Goal: Task Accomplishment & Management: Use online tool/utility

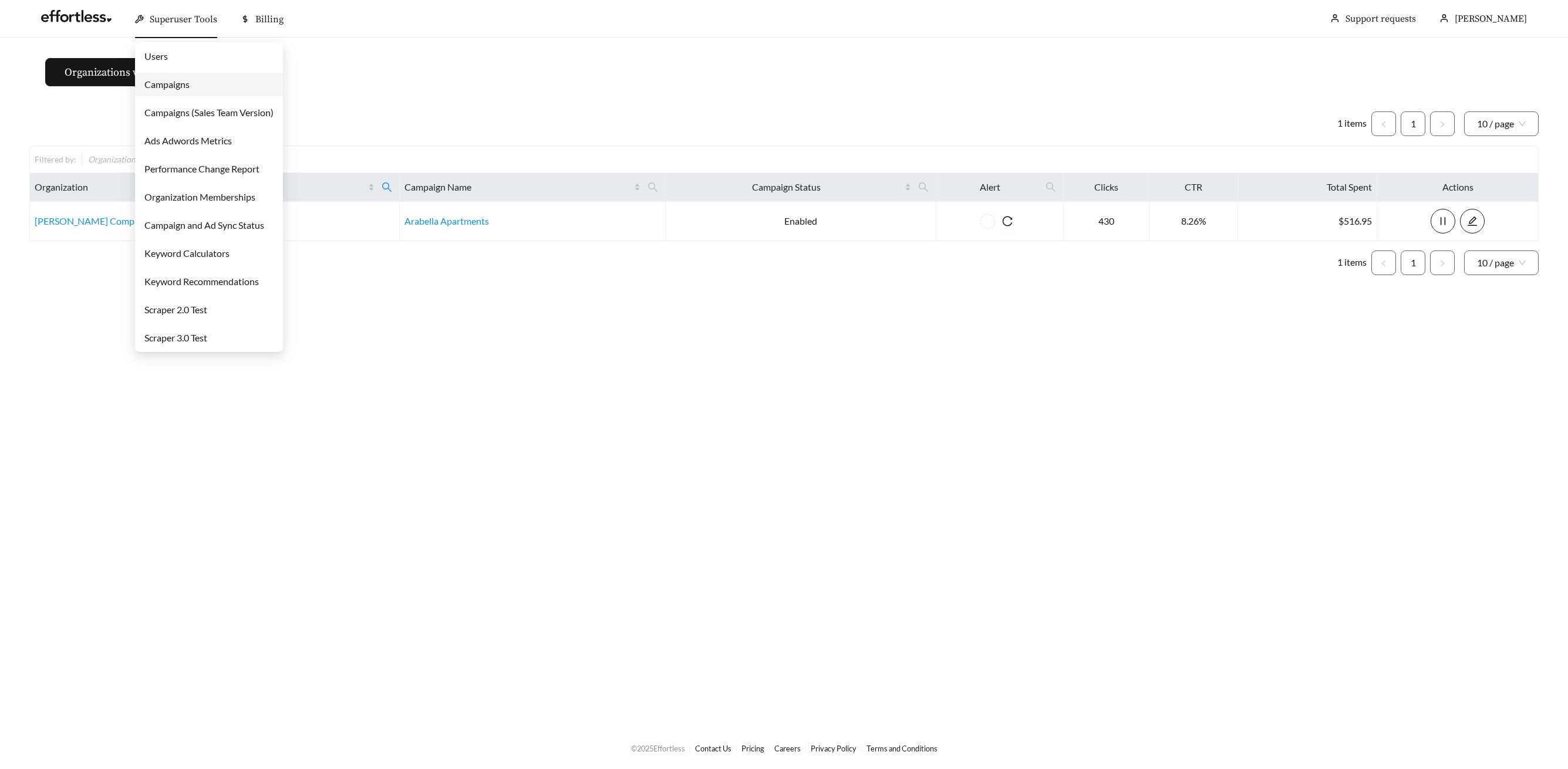
click at [170, 31] on div "Superuser Tools" at bounding box center [176, 19] width 82 height 38
click at [177, 97] on ul "Users Campaigns Campaigns (Sales Team Version) Ads Adwords Metrics Performance …" at bounding box center [209, 197] width 148 height 310
click at [172, 89] on link "Campaigns" at bounding box center [167, 84] width 45 height 11
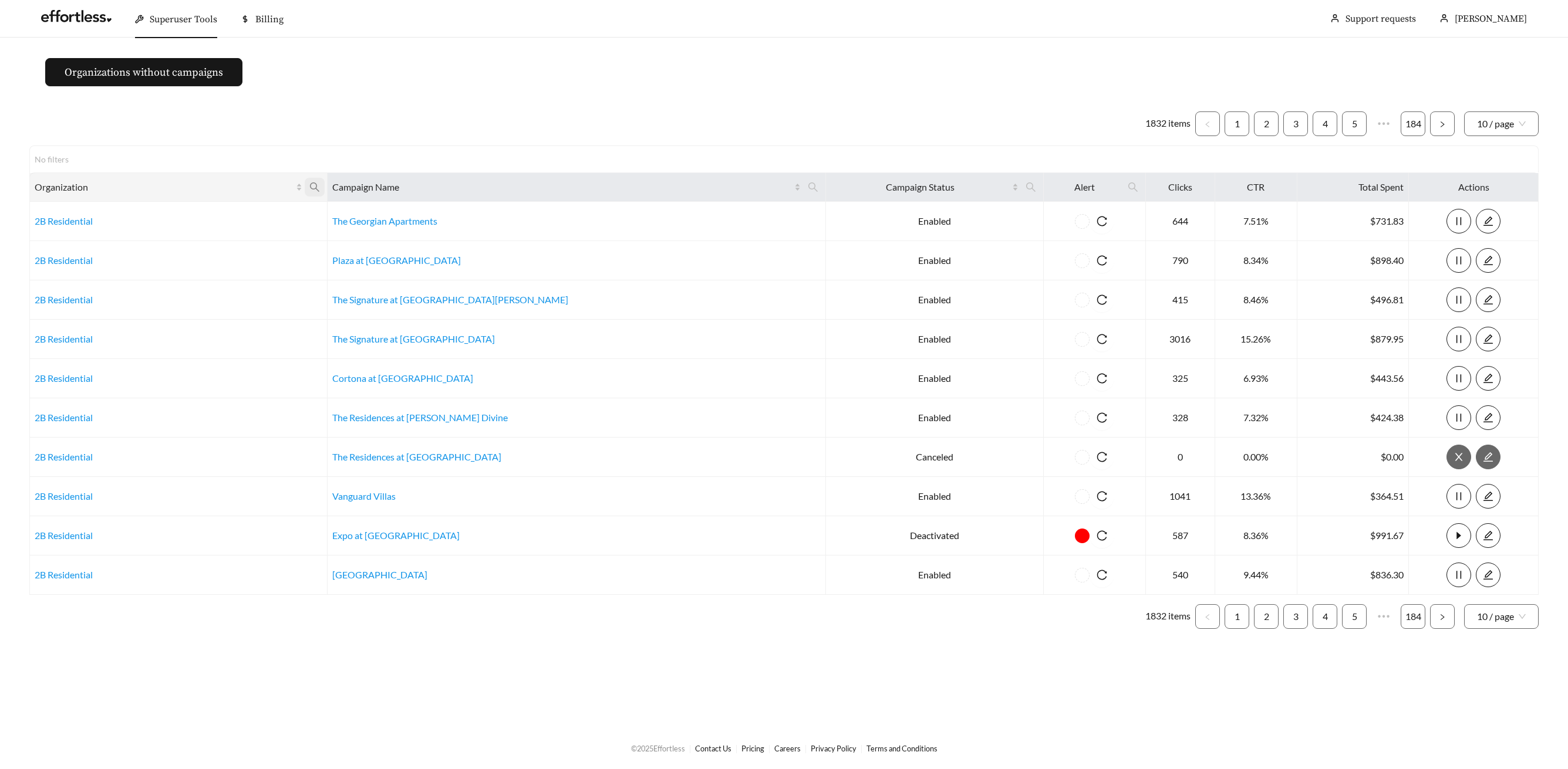
click at [320, 190] on icon "search" at bounding box center [314, 187] width 10 height 10
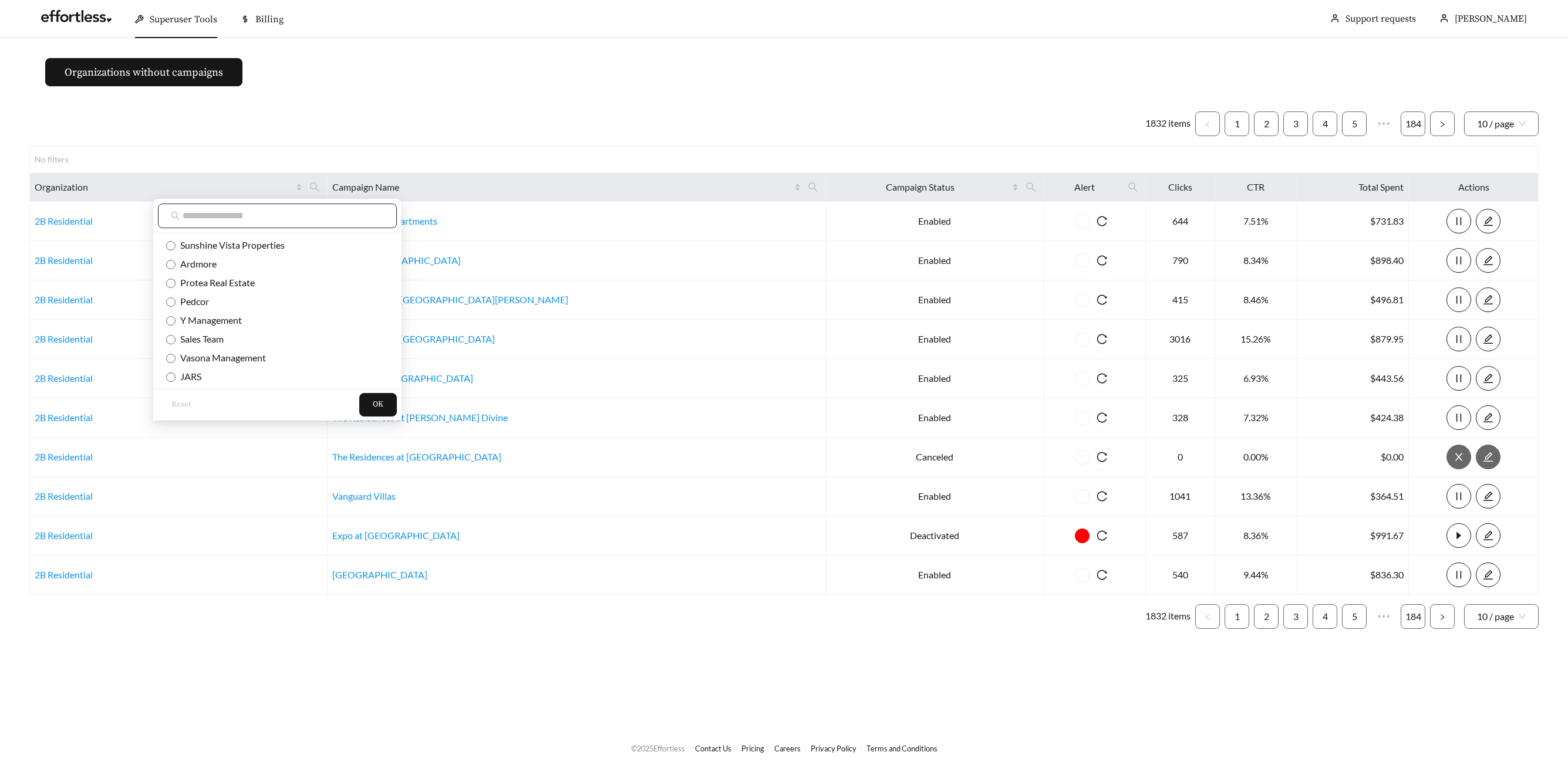
click at [319, 220] on span at bounding box center [277, 216] width 239 height 25
click at [319, 220] on input "text" at bounding box center [283, 215] width 201 height 14
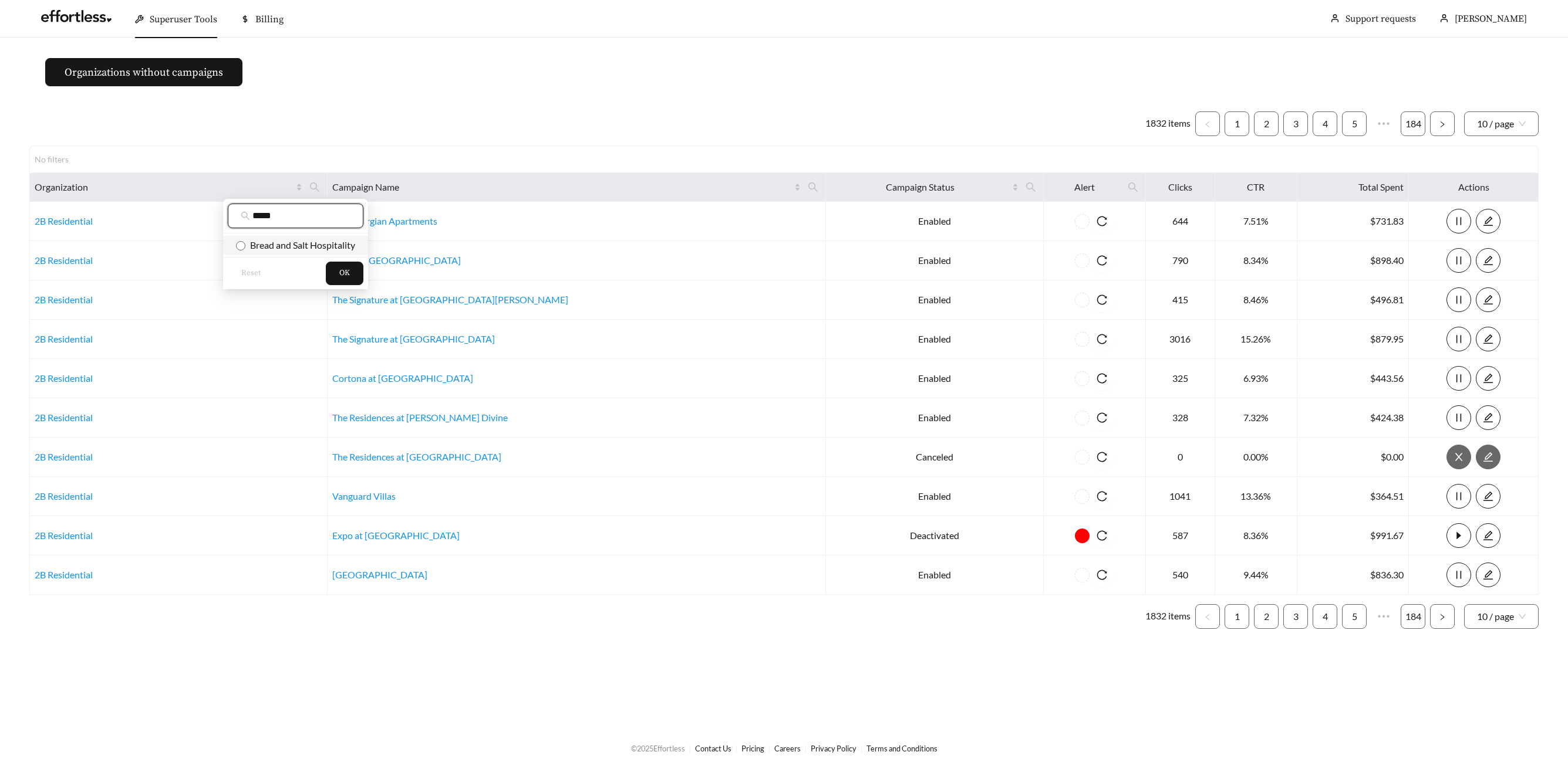
type input "*****"
click at [329, 245] on span "Bread and Salt Hospitality" at bounding box center [300, 245] width 110 height 11
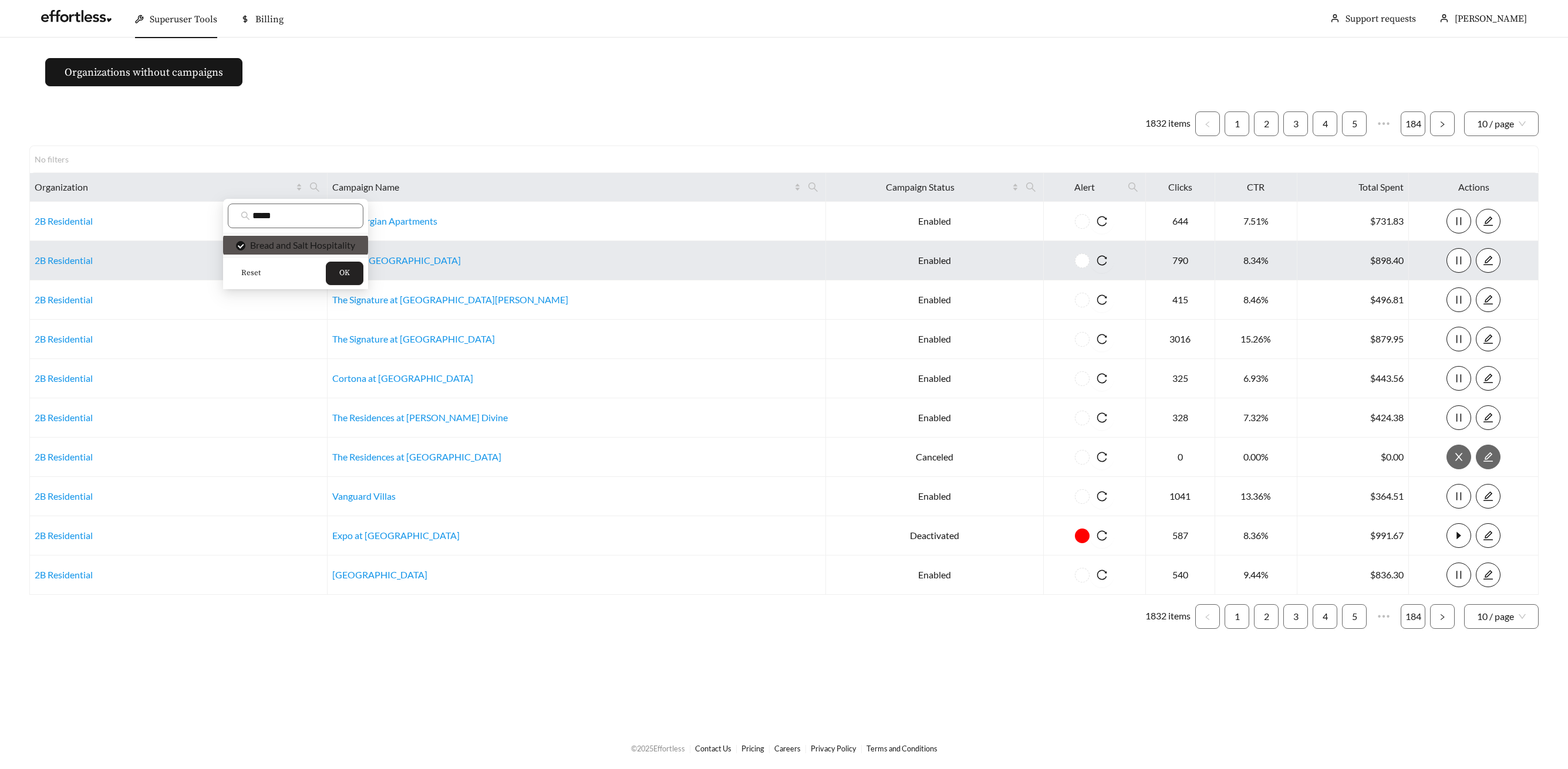
click at [339, 273] on button "OK" at bounding box center [345, 273] width 38 height 24
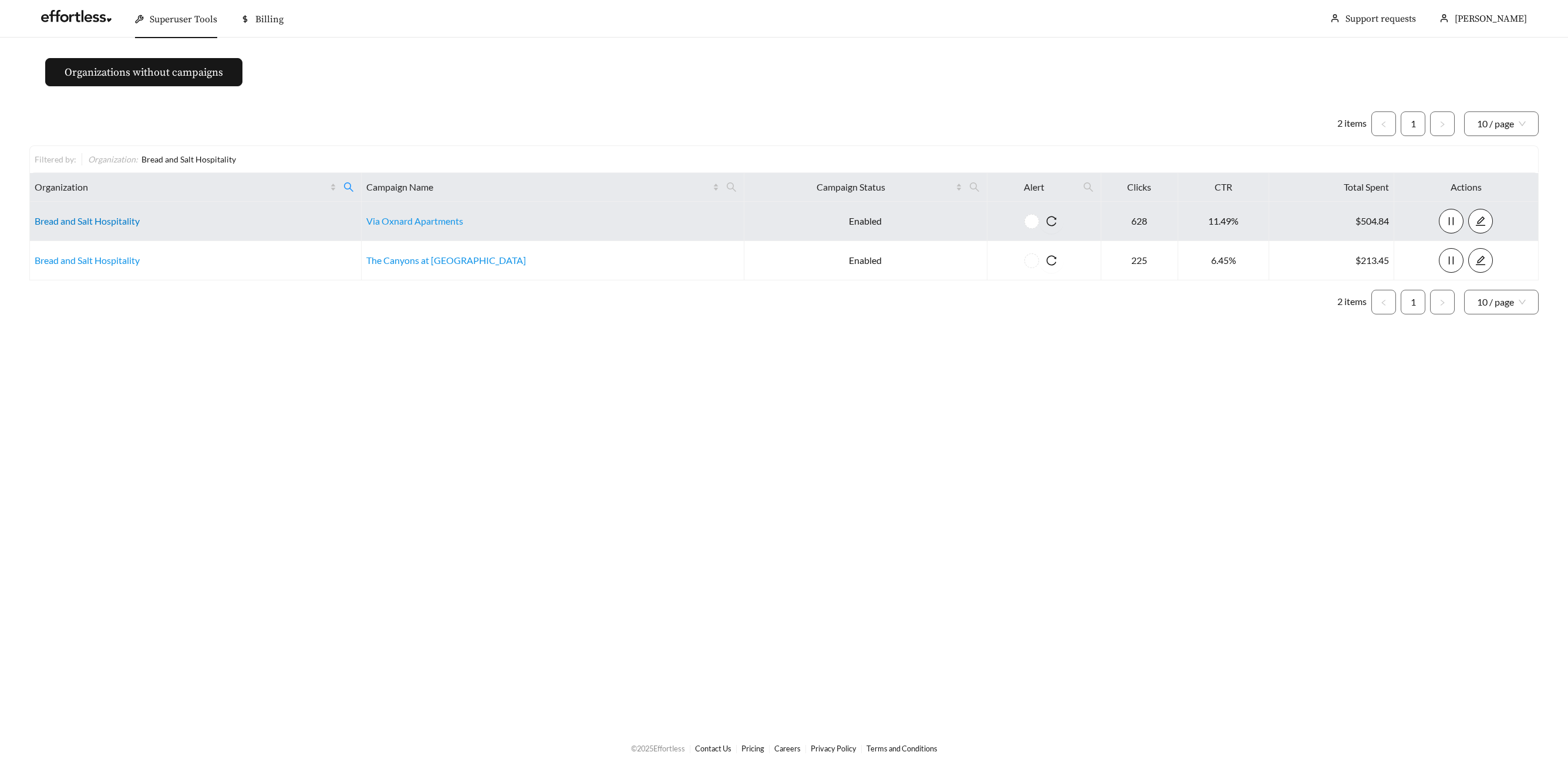
click at [98, 220] on link "Bread and Salt Hospitality" at bounding box center [87, 221] width 105 height 11
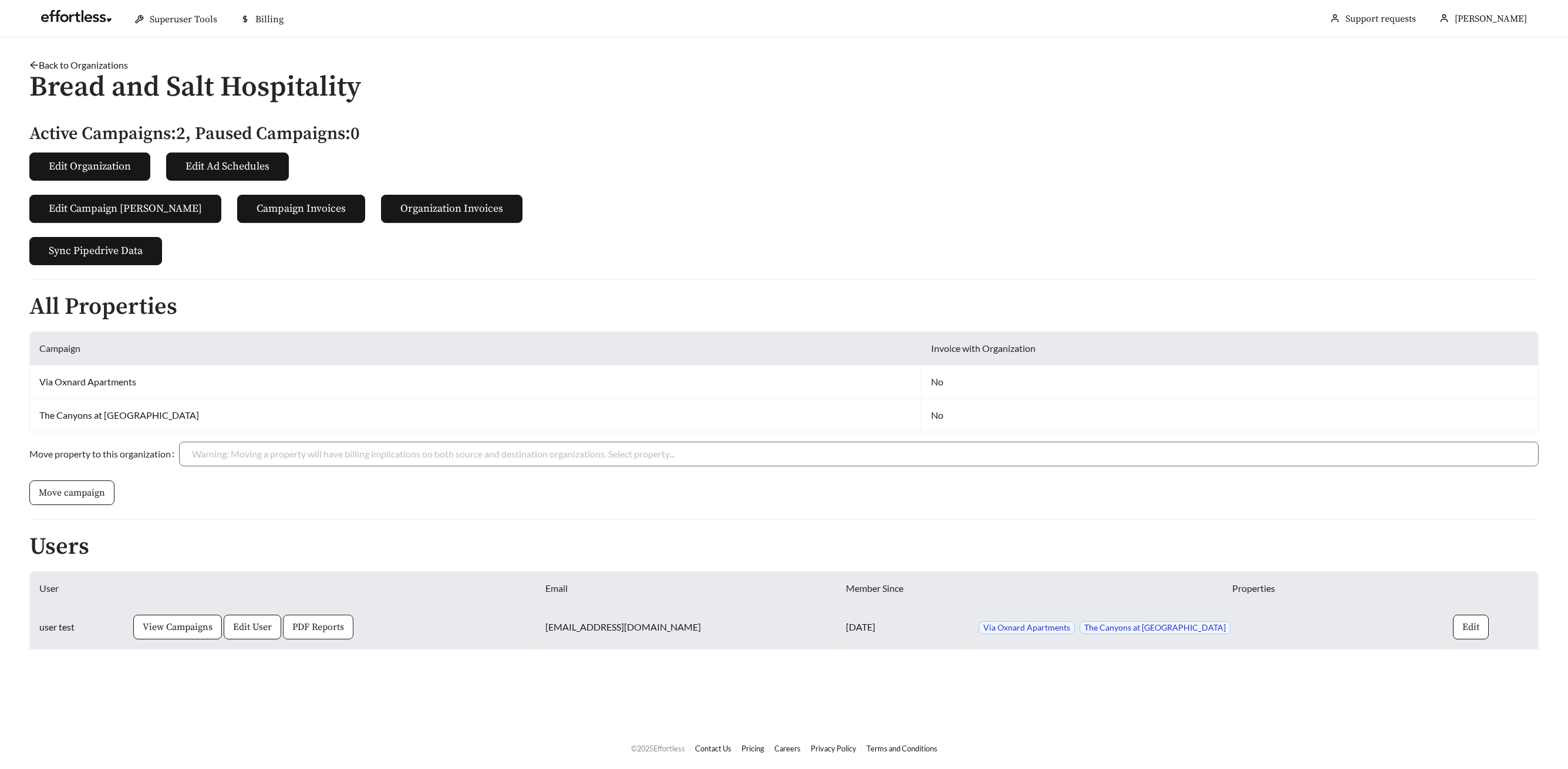
click at [341, 624] on span "PDF Reports" at bounding box center [318, 627] width 52 height 14
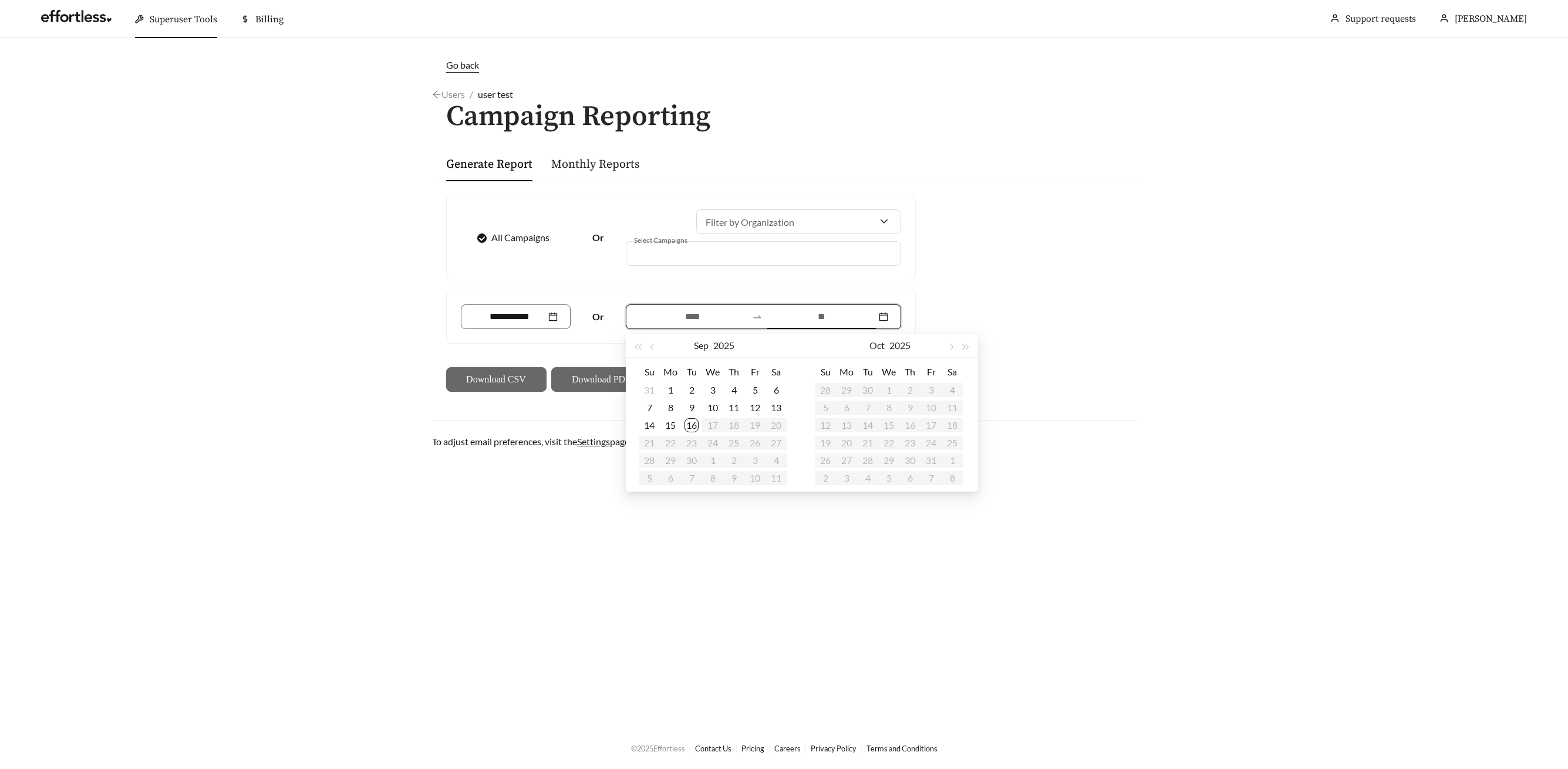
drag, startPoint x: 831, startPoint y: 315, endPoint x: 833, endPoint y: 322, distance: 7.3
click at [831, 316] on input at bounding box center [822, 316] width 108 height 14
type input "**********"
click at [689, 420] on div "16" at bounding box center [691, 425] width 14 height 14
type input "**********"
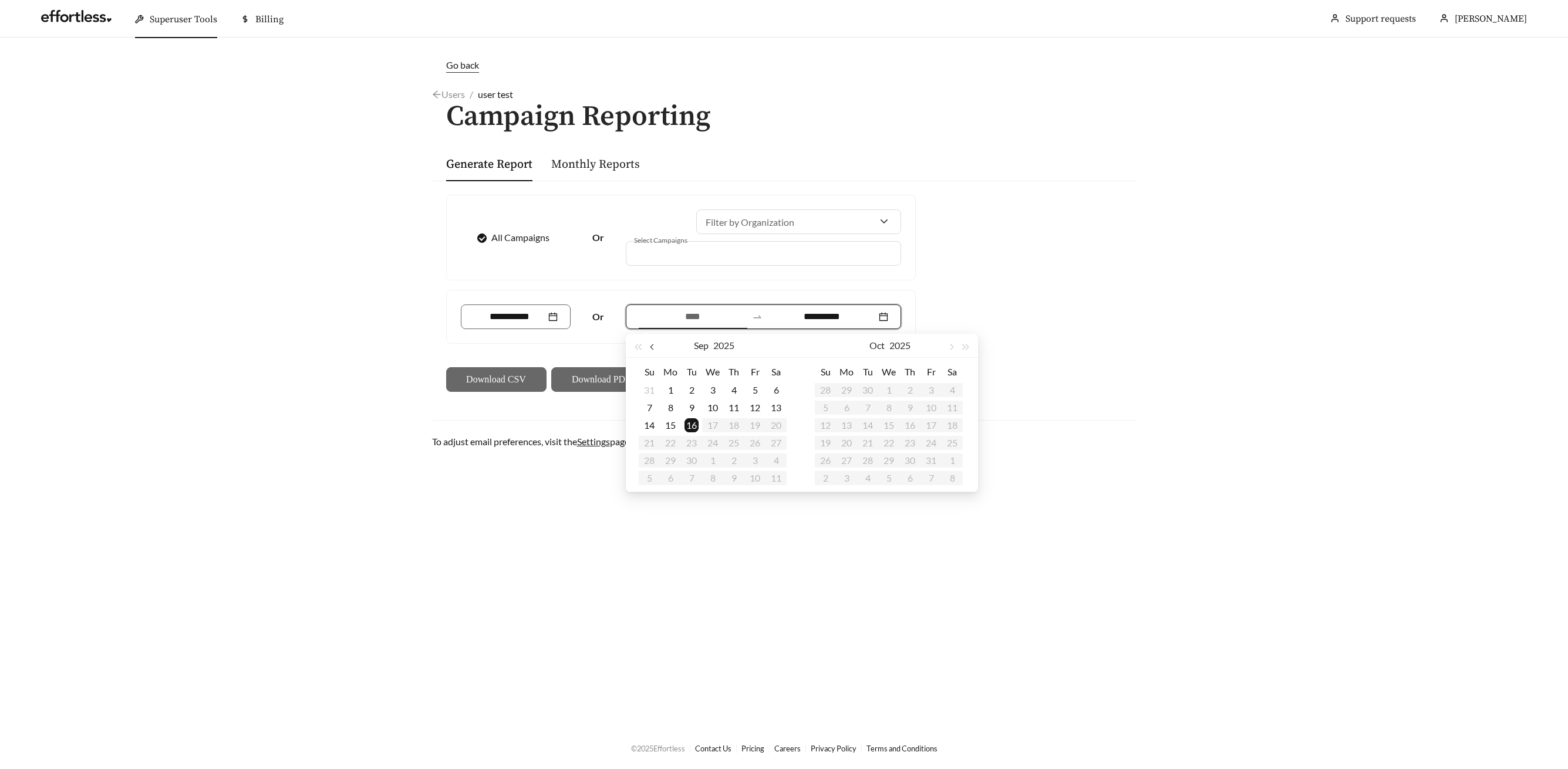
click at [656, 347] on button "button" at bounding box center [653, 346] width 15 height 24
type input "**********"
click at [643, 443] on div "17" at bounding box center [649, 443] width 14 height 14
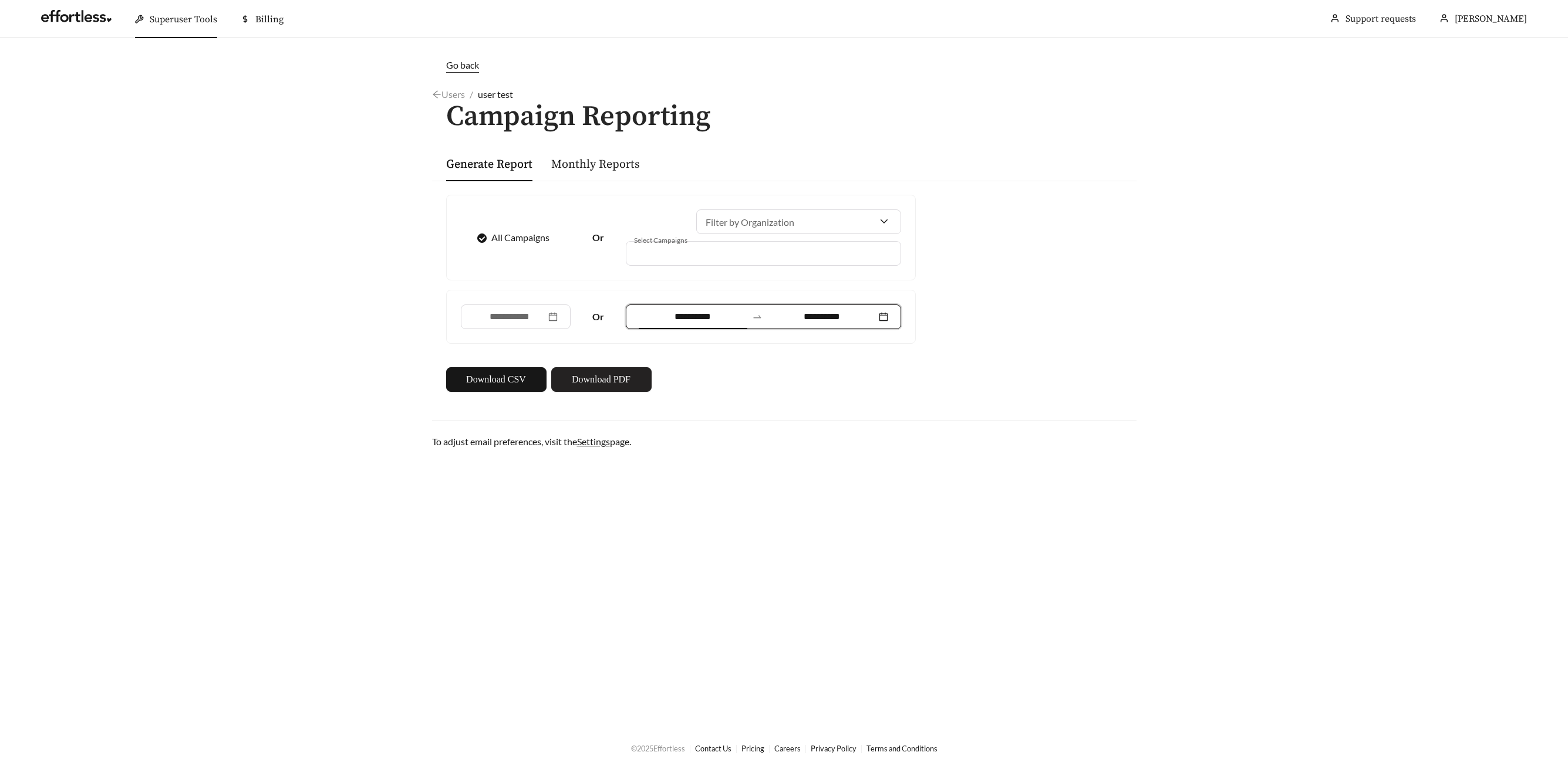
click at [629, 380] on span "Download PDF" at bounding box center [601, 379] width 58 height 14
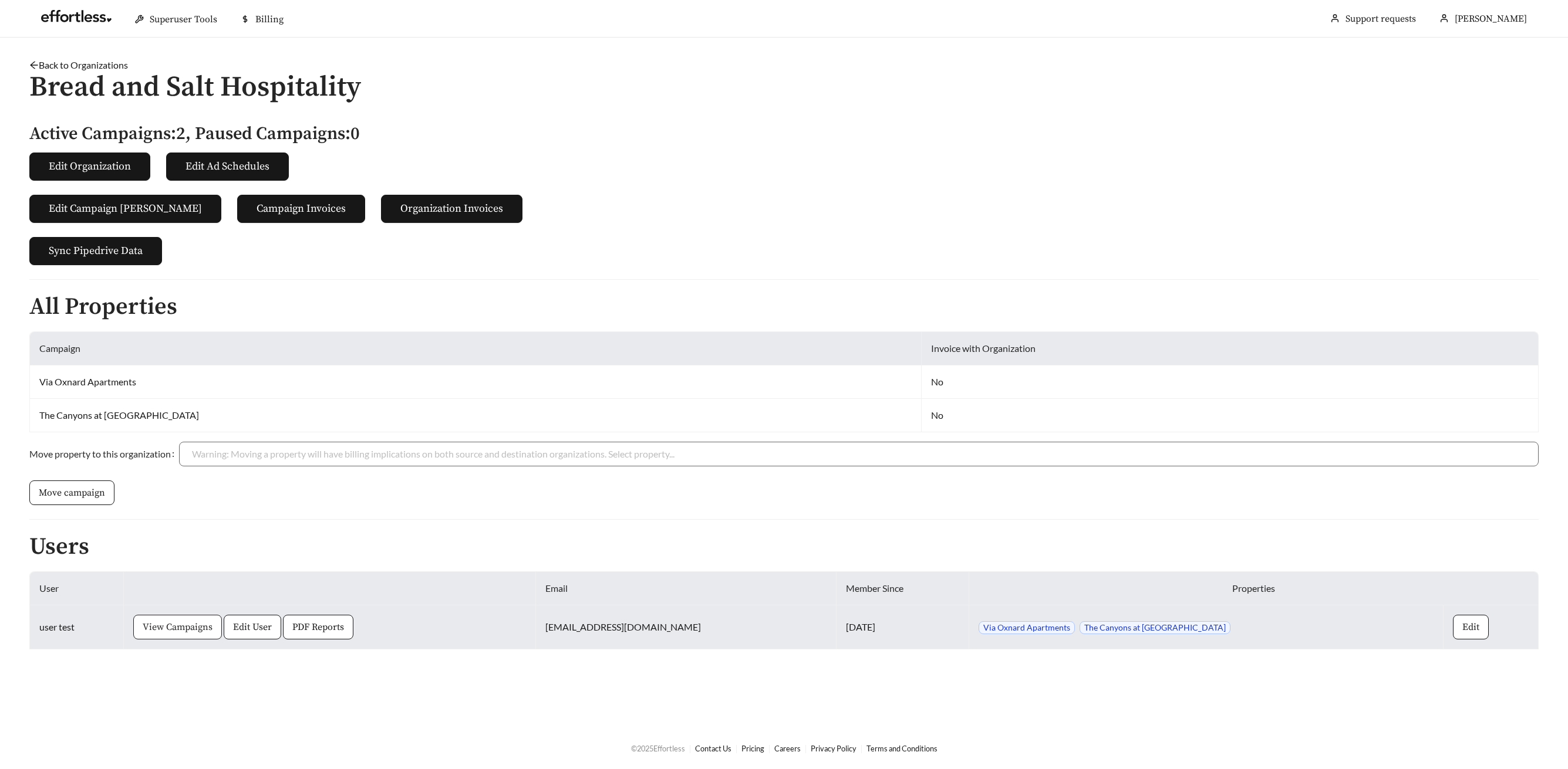
click at [205, 619] on button "View Campaigns" at bounding box center [178, 627] width 89 height 25
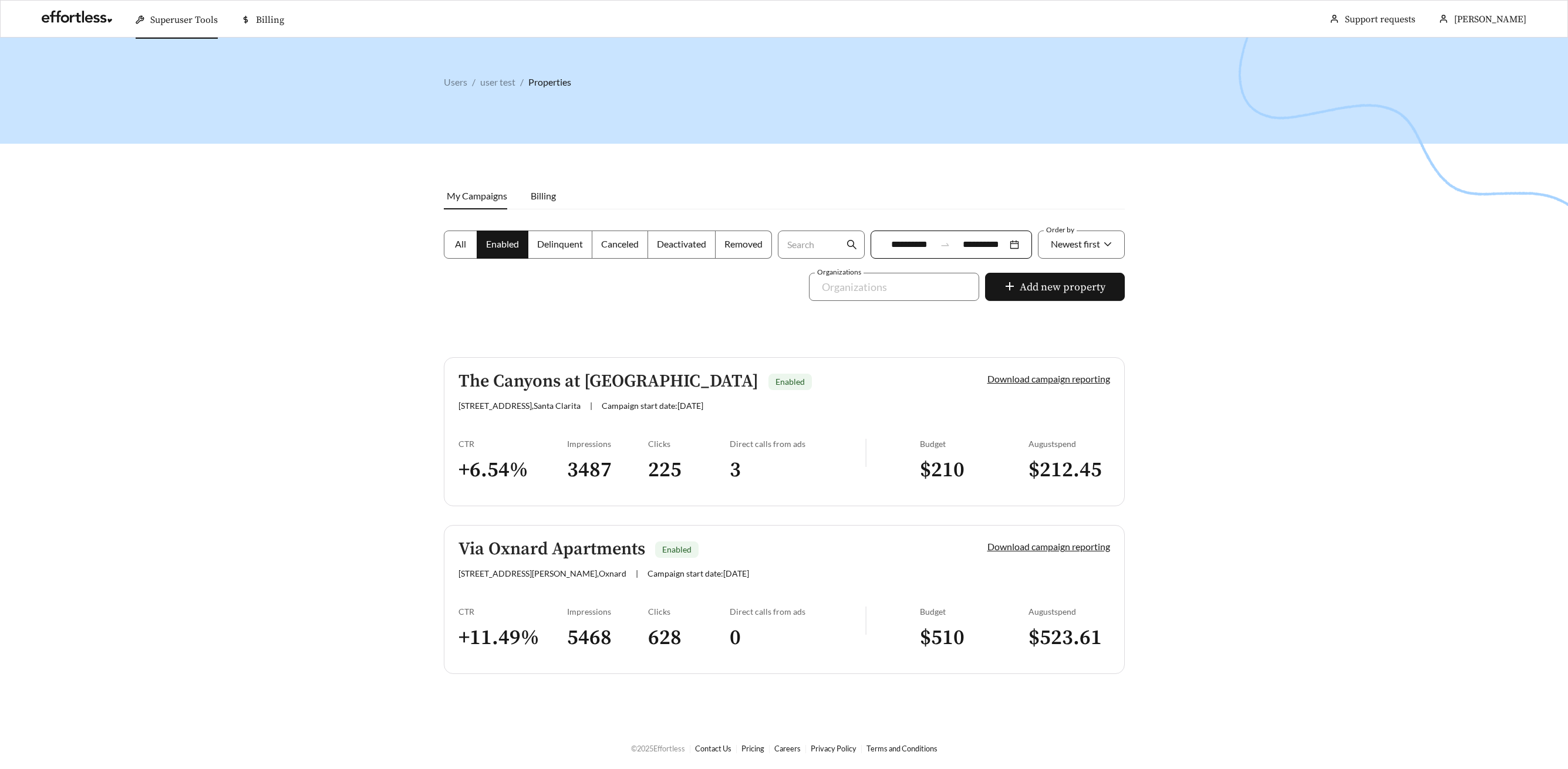
scroll to position [38, 0]
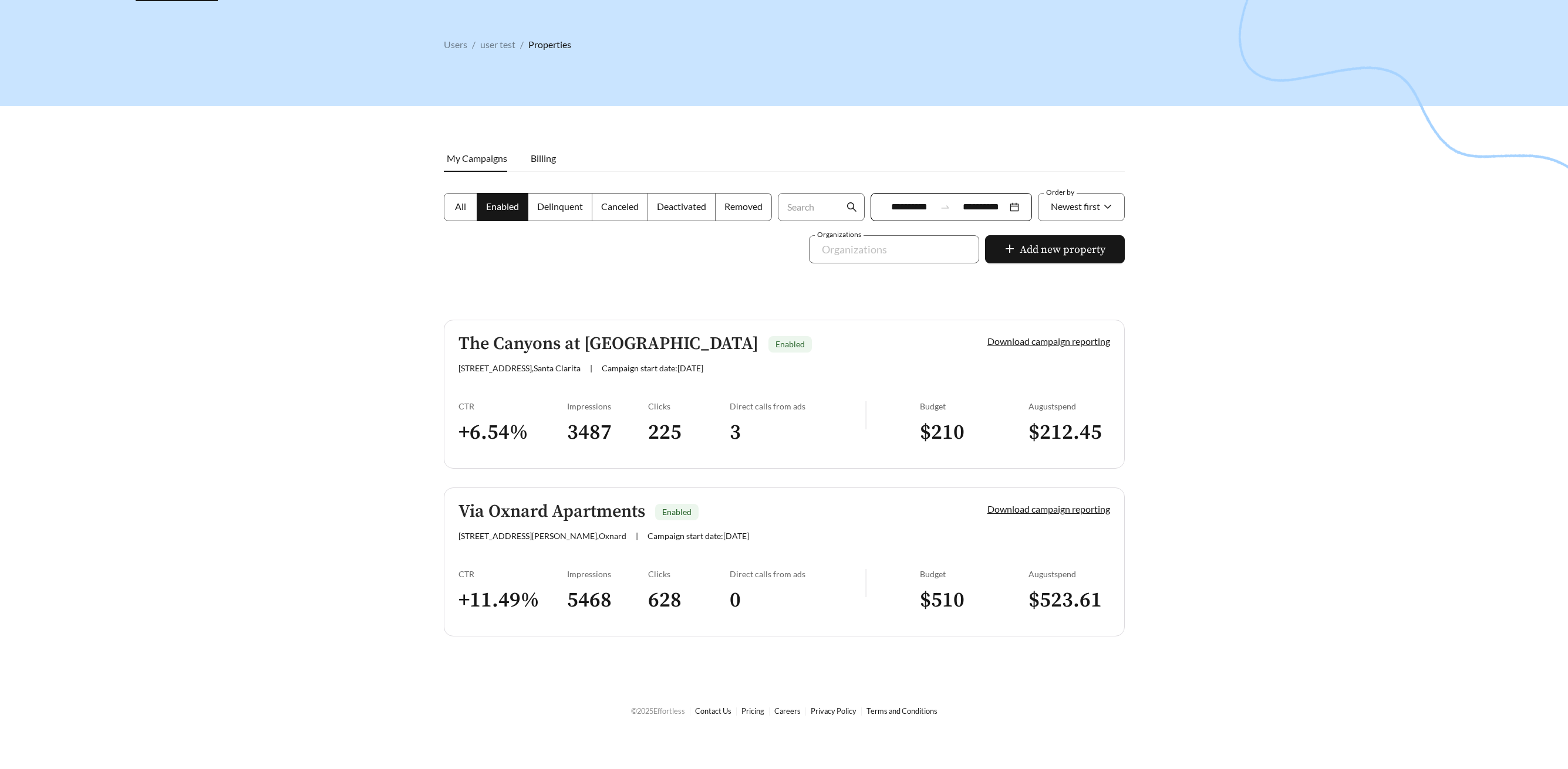
click at [609, 344] on h5 "The Canyons at [GEOGRAPHIC_DATA]" at bounding box center [608, 344] width 300 height 19
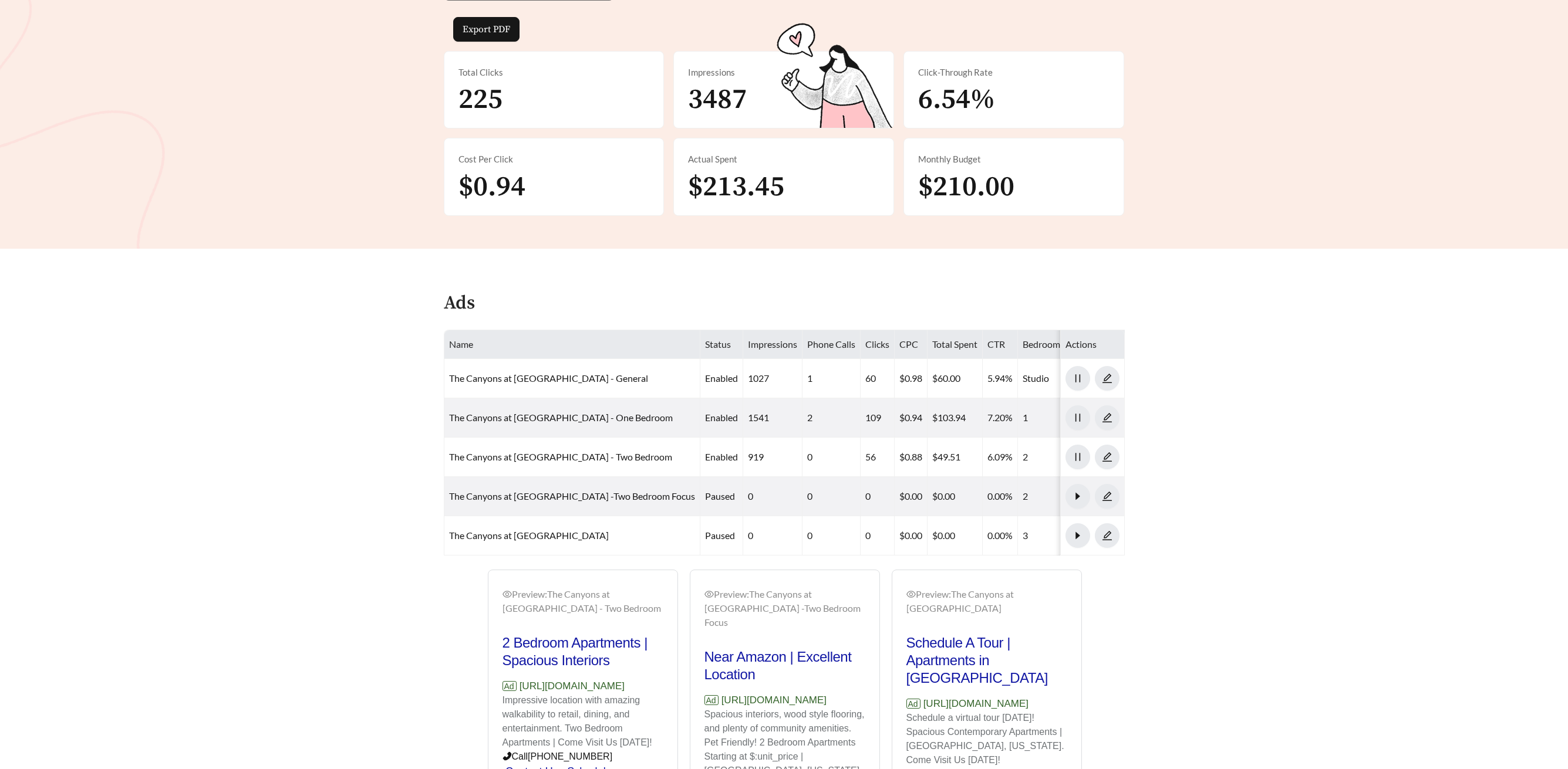
scroll to position [268, 0]
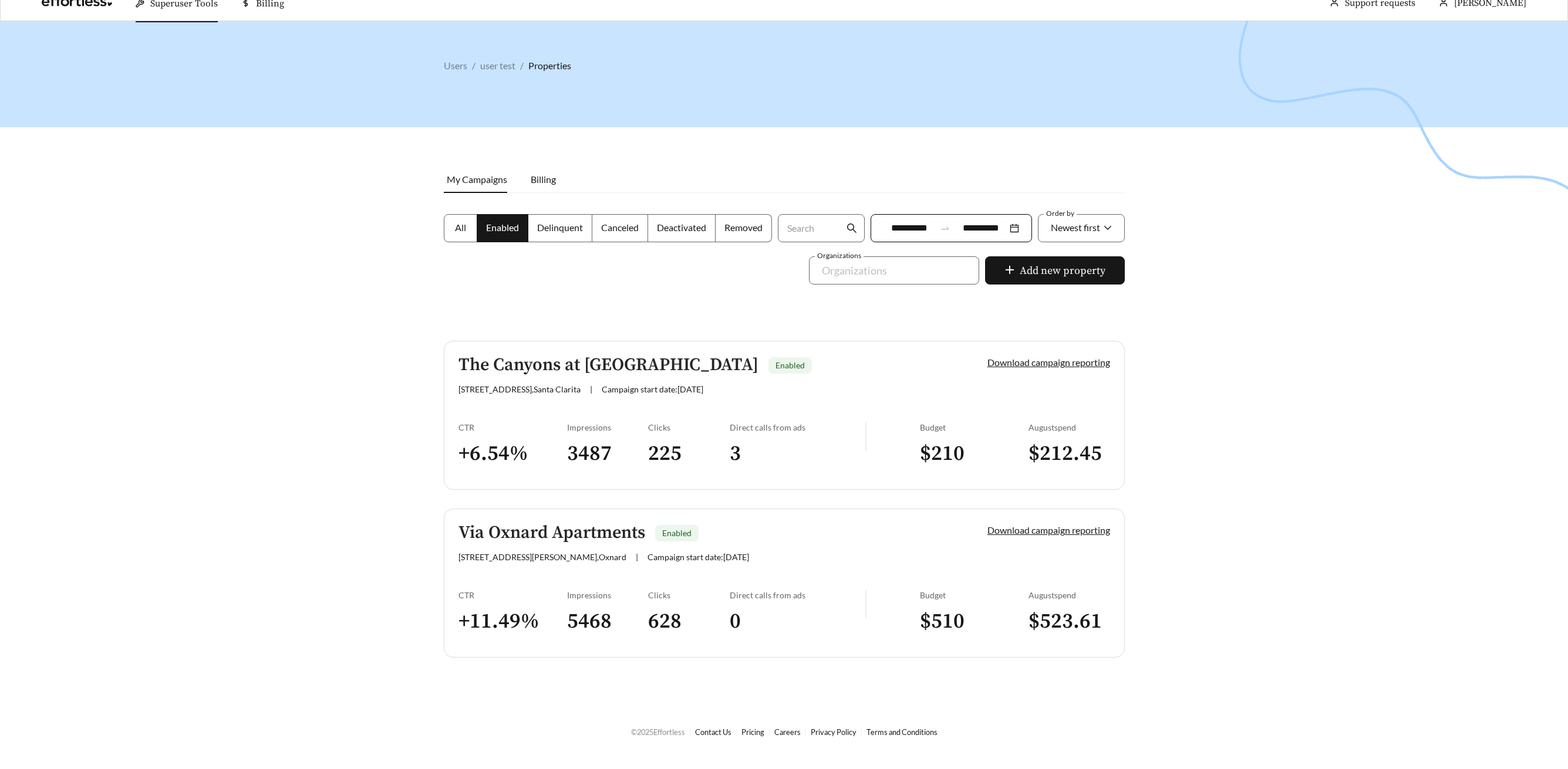
scroll to position [20, 0]
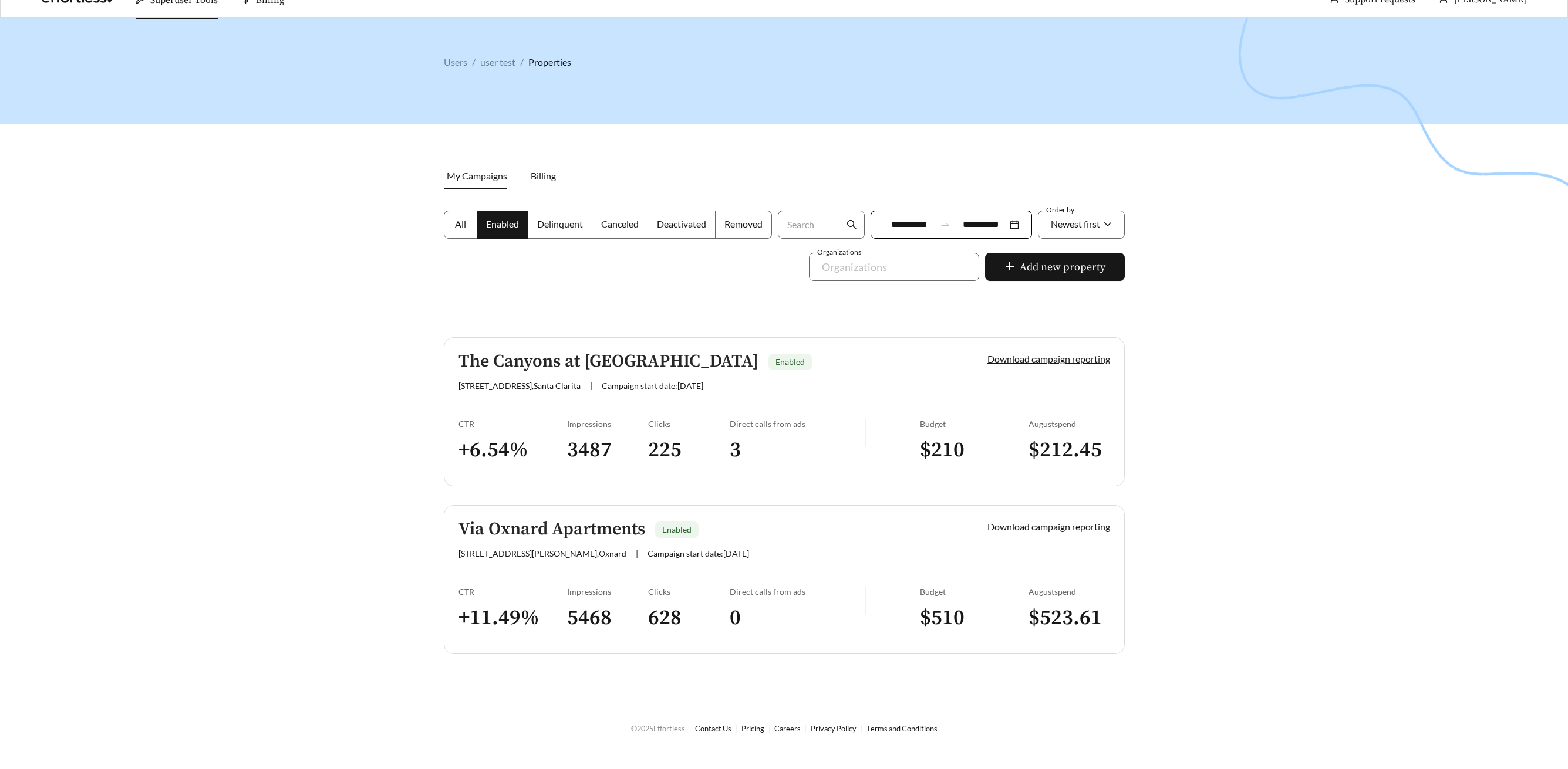
click at [550, 524] on h5 "Via Oxnard Apartments" at bounding box center [551, 529] width 187 height 19
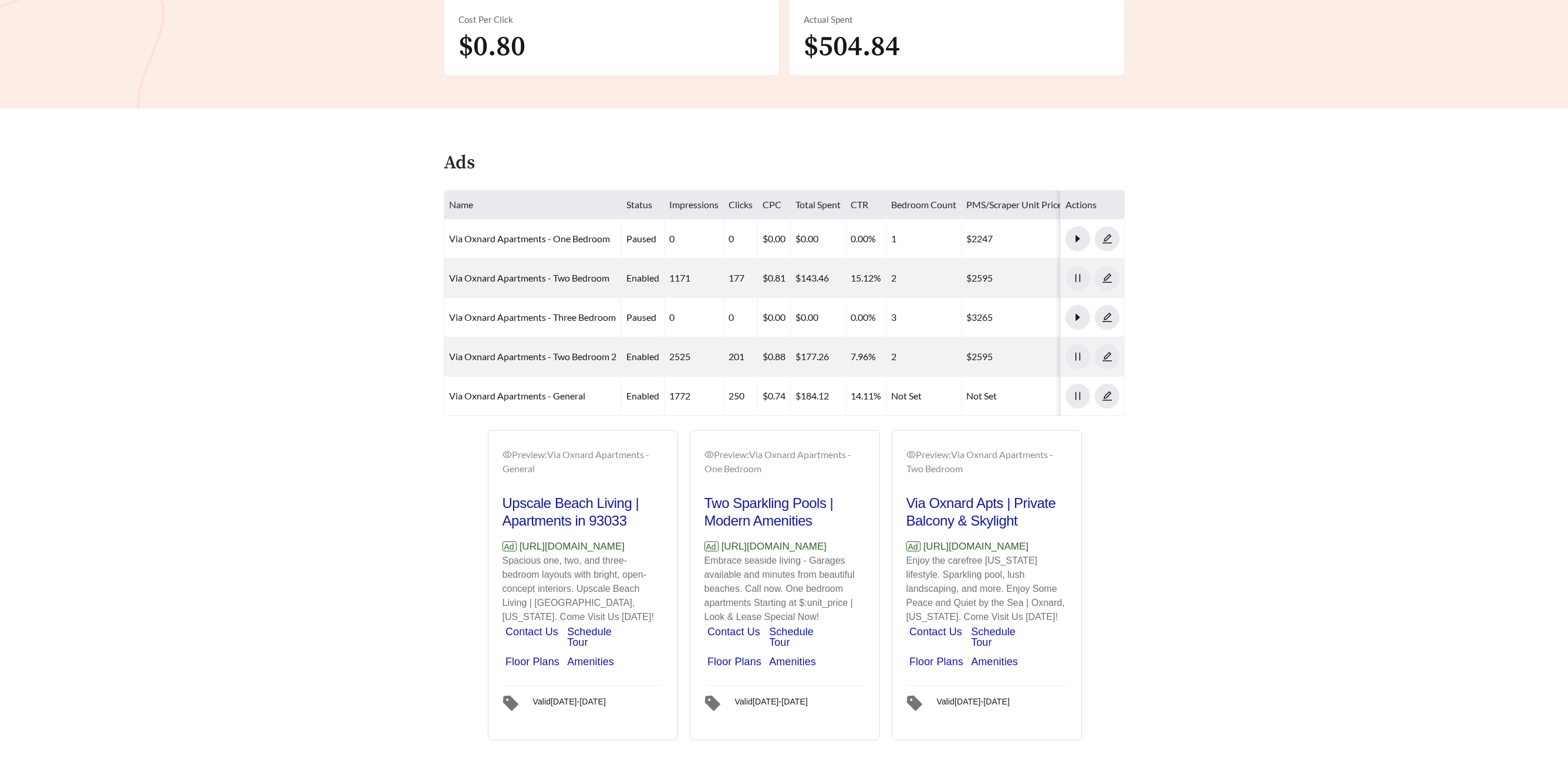
scroll to position [371, 0]
